Goal: Transaction & Acquisition: Purchase product/service

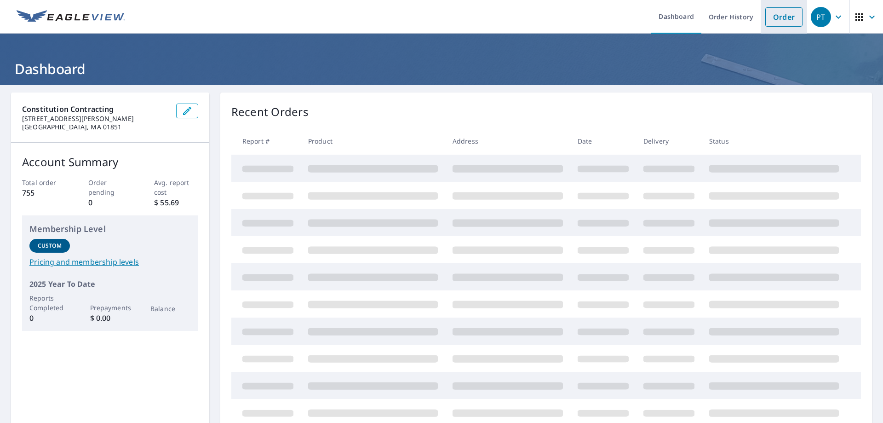
click at [782, 17] on link "Order" at bounding box center [783, 16] width 37 height 19
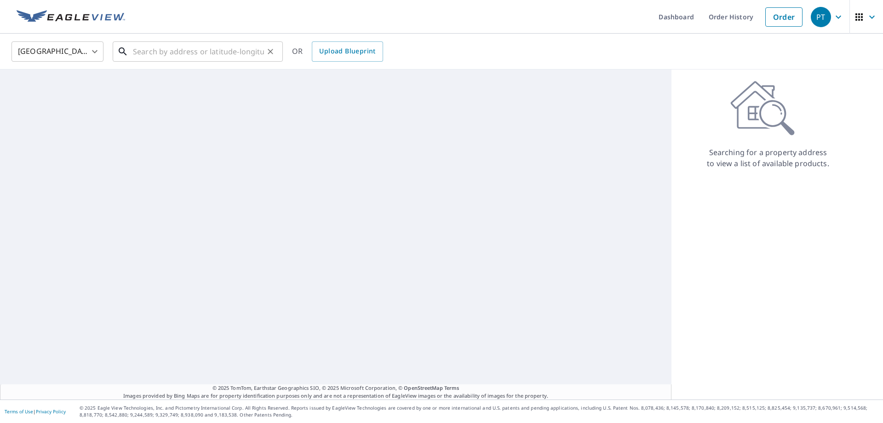
click at [149, 56] on input "text" at bounding box center [198, 52] width 131 height 26
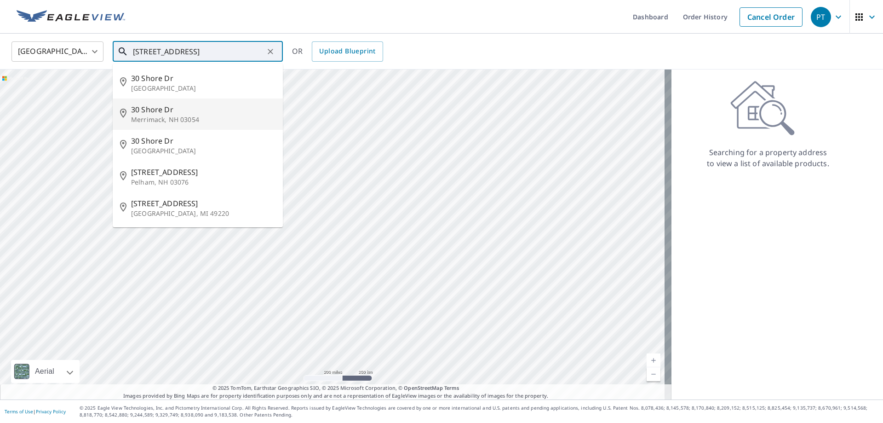
click at [163, 114] on span "30 Shore Dr" at bounding box center [203, 109] width 144 height 11
type input "[STREET_ADDRESS][PERSON_NAME]"
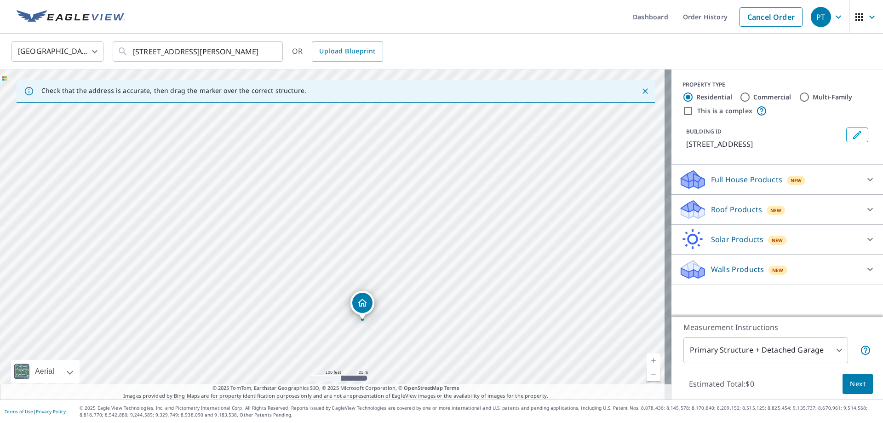
drag, startPoint x: 329, startPoint y: 202, endPoint x: 359, endPoint y: 288, distance: 91.5
click at [359, 288] on div "[STREET_ADDRESS][PERSON_NAME]" at bounding box center [336, 234] width 672 height 330
drag, startPoint x: 403, startPoint y: 331, endPoint x: 321, endPoint y: 97, distance: 248.0
click at [321, 97] on div "Check that the address is accurate, then drag the marker over the correct struc…" at bounding box center [336, 234] width 672 height 330
click at [434, 178] on div "[STREET_ADDRESS][PERSON_NAME]" at bounding box center [336, 234] width 672 height 330
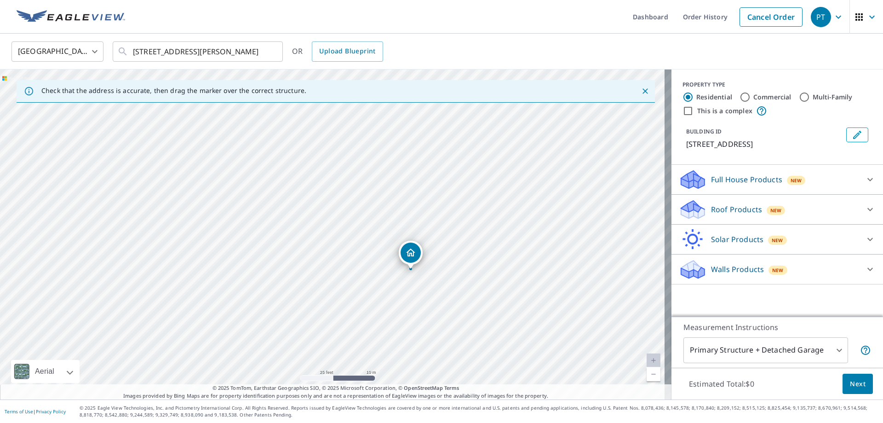
drag, startPoint x: 407, startPoint y: 250, endPoint x: 412, endPoint y: 258, distance: 9.5
drag, startPoint x: 334, startPoint y: 232, endPoint x: 334, endPoint y: 242, distance: 10.6
click at [691, 212] on icon at bounding box center [689, 213] width 17 height 10
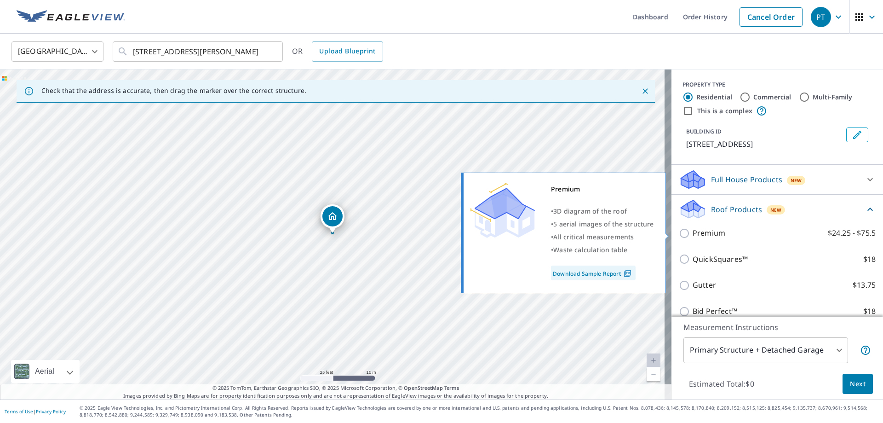
click at [694, 234] on p "Premium" at bounding box center [709, 232] width 33 height 11
click at [693, 234] on input "Premium $24.25 - $75.5" at bounding box center [686, 233] width 14 height 11
checkbox input "true"
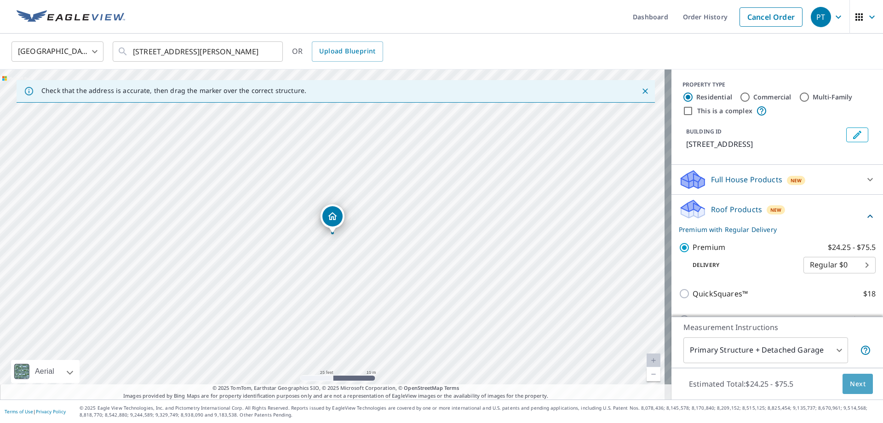
click at [851, 378] on span "Next" at bounding box center [858, 383] width 16 height 11
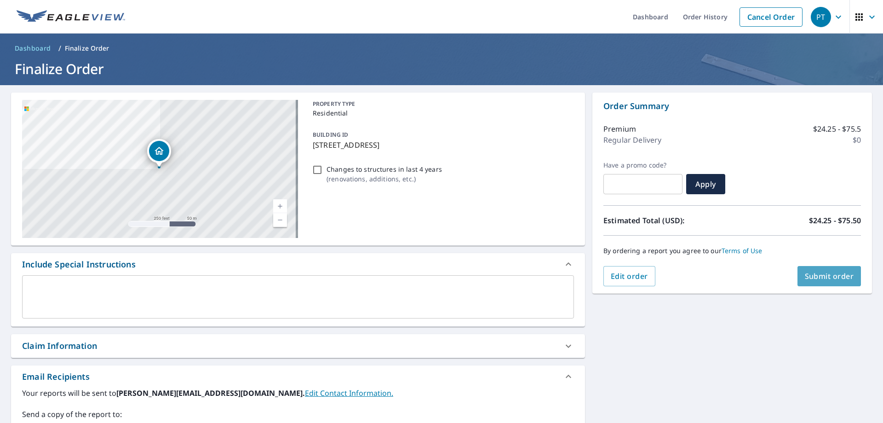
click at [829, 277] on span "Submit order" at bounding box center [829, 276] width 49 height 10
